Goal: Communication & Community: Answer question/provide support

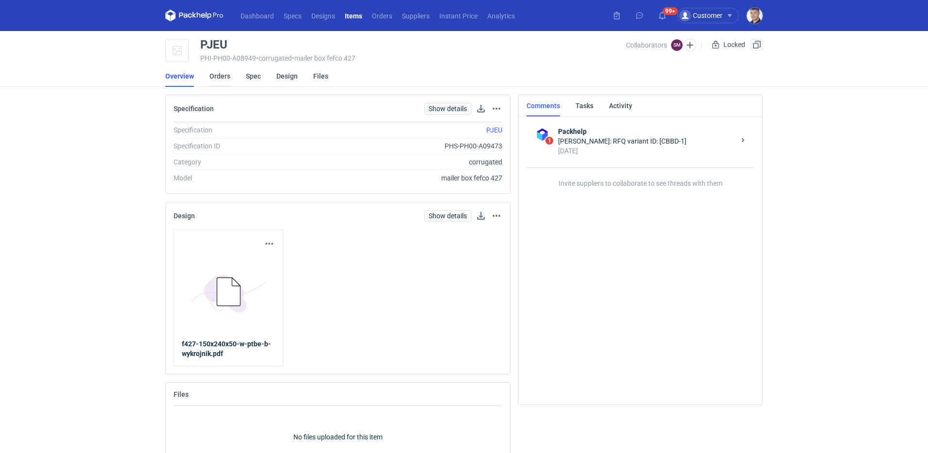
click at [216, 77] on link "Orders" at bounding box center [219, 75] width 21 height 21
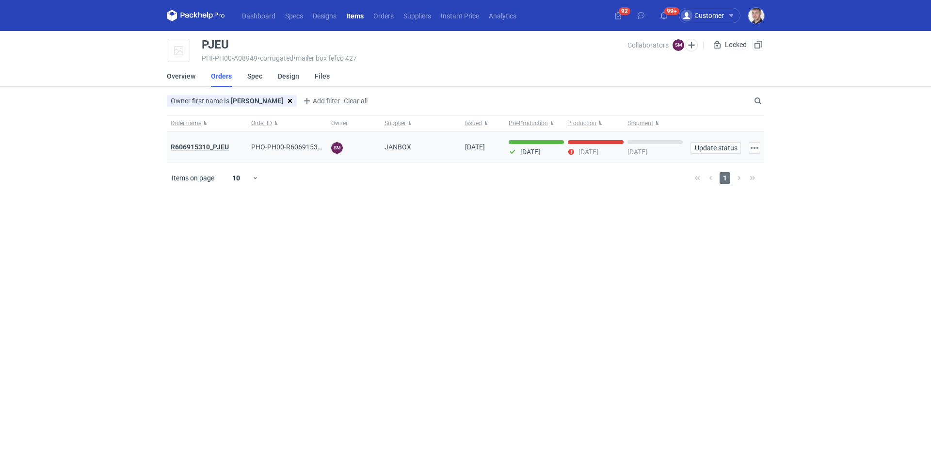
click at [212, 150] on strong "R606915310_PJEU" at bounding box center [200, 147] width 58 height 8
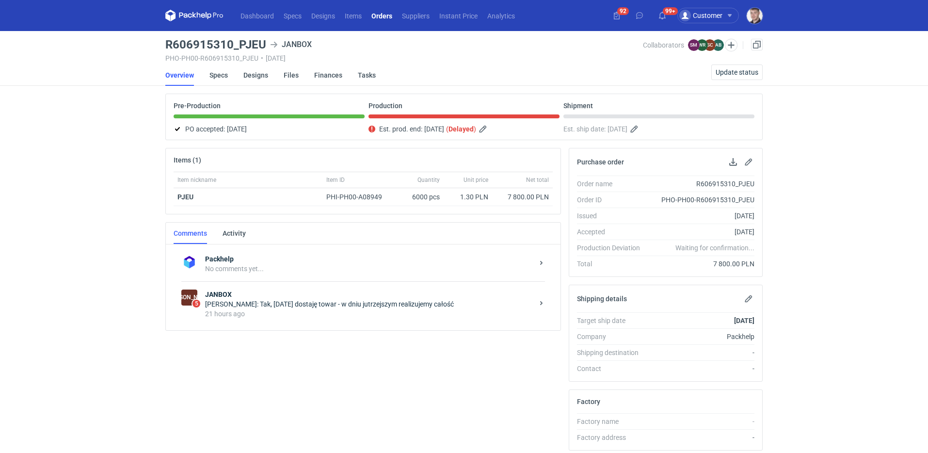
click at [301, 294] on strong "JANBOX" at bounding box center [369, 294] width 328 height 10
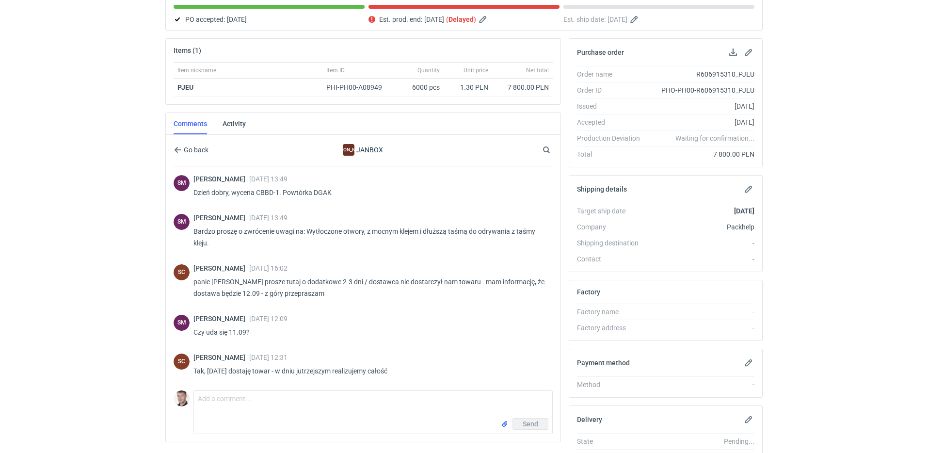
scroll to position [174, 0]
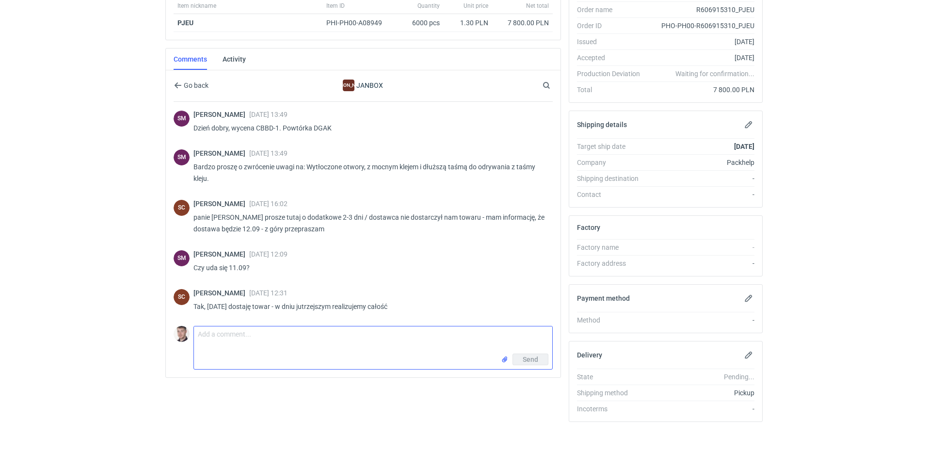
click at [213, 329] on textarea "Comment message" at bounding box center [373, 339] width 358 height 27
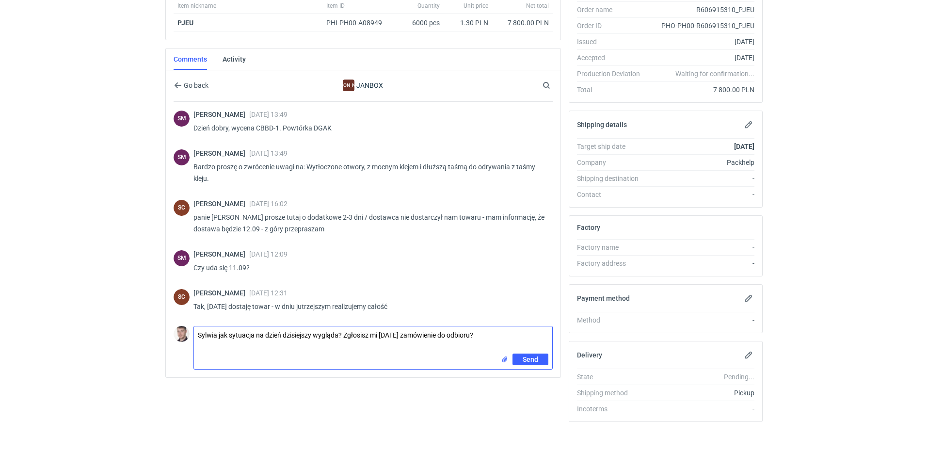
type textarea "Sylwia jak sytuacja na dzień dzisiejszy wygląda? Zgłosisz mi [DATE] zamówienie …"
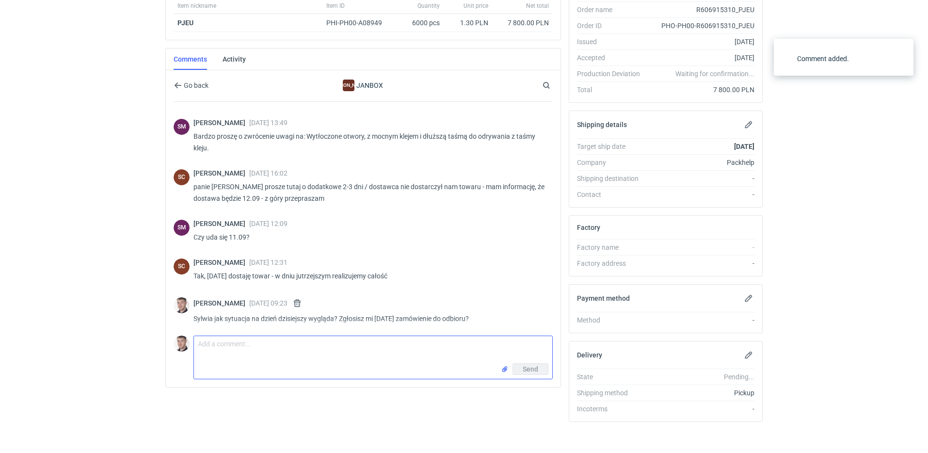
scroll to position [33, 0]
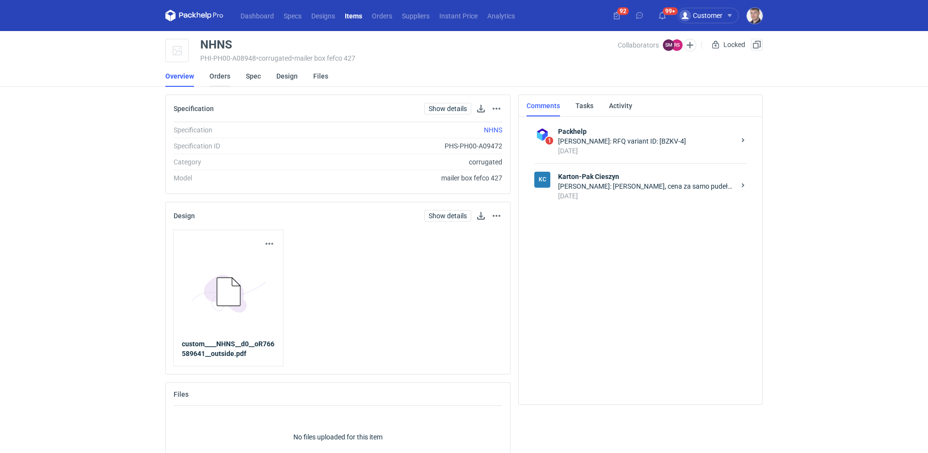
click at [221, 80] on link "Orders" at bounding box center [219, 75] width 21 height 21
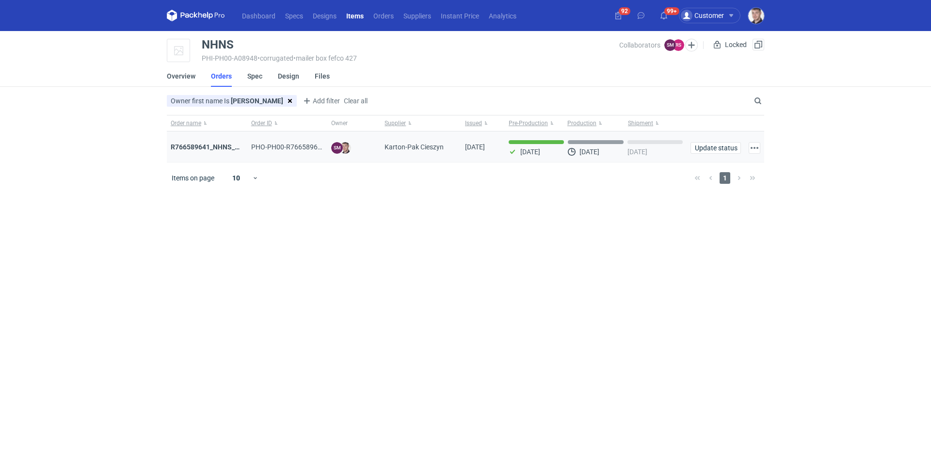
click at [212, 139] on div "R766589641_NHNS_LUSD" at bounding box center [207, 146] width 80 height 31
click at [212, 140] on div "R766589641_NHNS_LUSD" at bounding box center [207, 146] width 80 height 31
click at [210, 144] on strong "R766589641_NHNS_LUSD" at bounding box center [211, 147] width 81 height 8
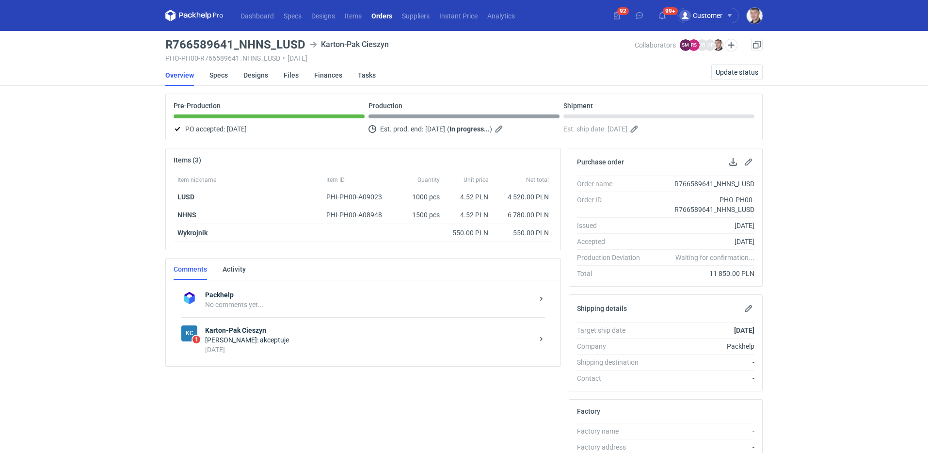
click at [277, 353] on div "2 days ago" at bounding box center [369, 350] width 328 height 10
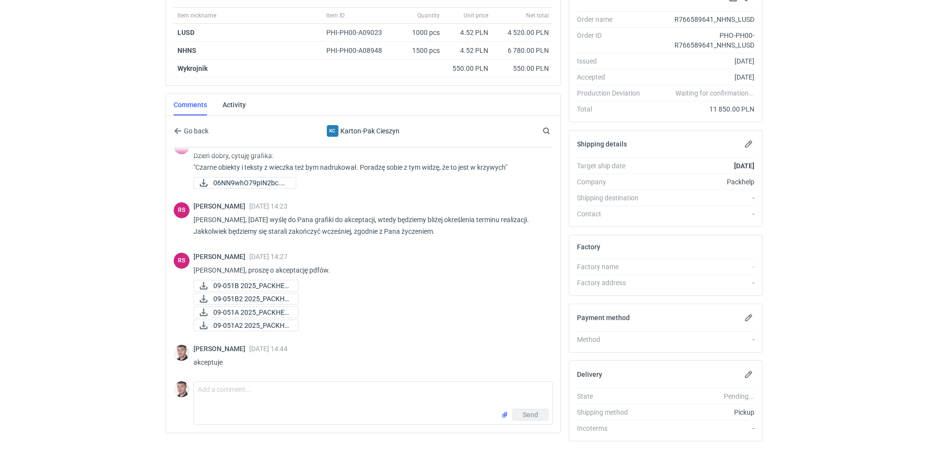
scroll to position [192, 0]
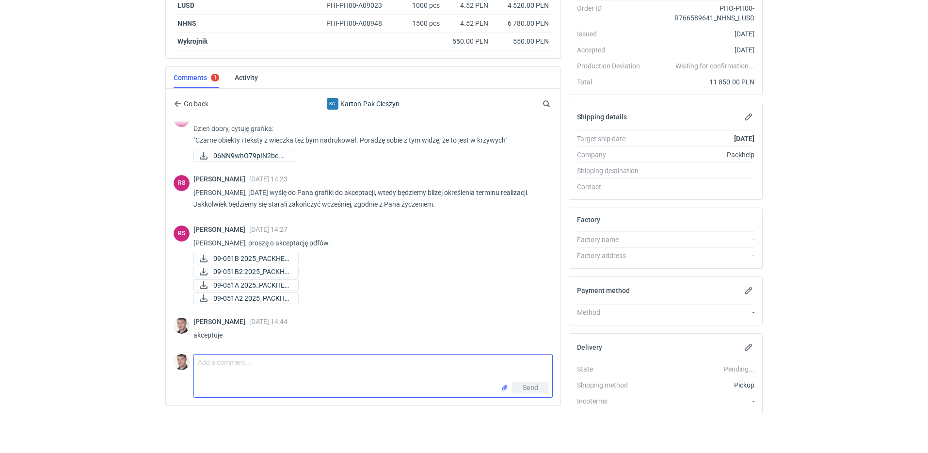
click at [241, 363] on textarea "Comment message" at bounding box center [373, 367] width 358 height 27
type textarea "Panie Rafale wiemy coś więcej po akcepcie plików? Uda się skończyć szybciej o t…"
